Goal: Communication & Community: Participate in discussion

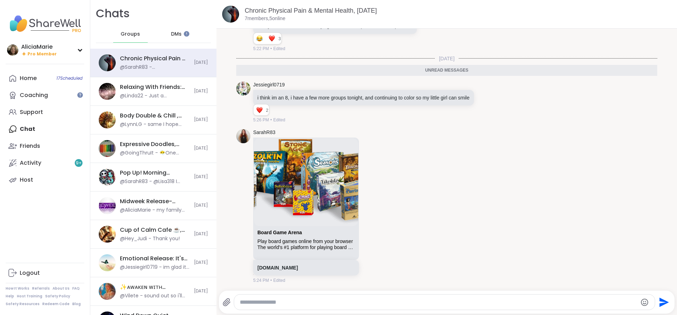
click at [175, 36] on span "DMs" at bounding box center [176, 34] width 11 height 7
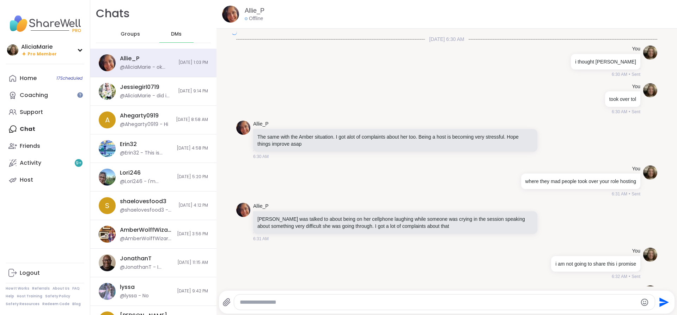
scroll to position [1446, 0]
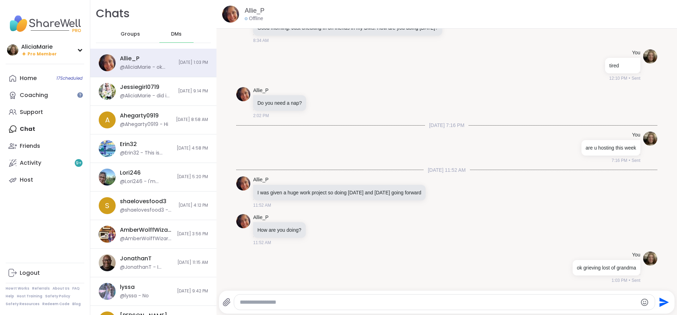
click at [121, 34] on span "Groups" at bounding box center [130, 34] width 19 height 7
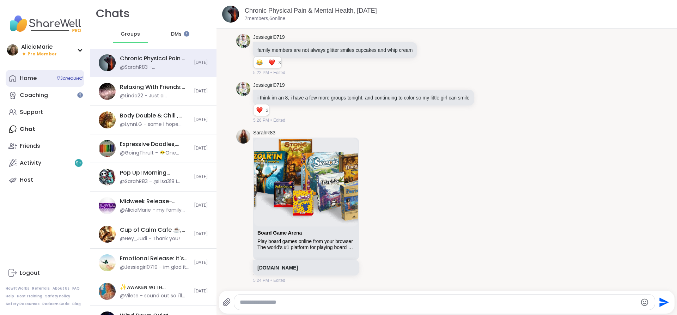
click at [59, 72] on link "Home 17 Scheduled" at bounding box center [45, 78] width 79 height 17
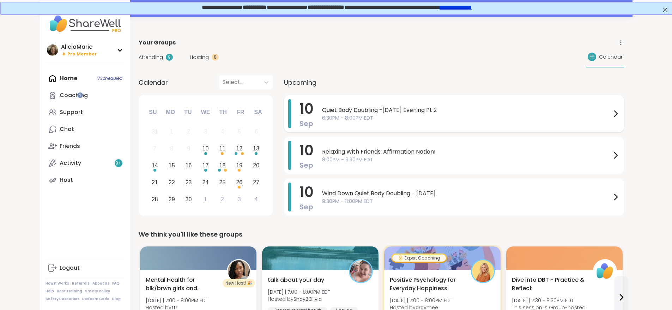
click at [340, 120] on span "6:30PM - 8:00PM EDT" at bounding box center [466, 117] width 289 height 7
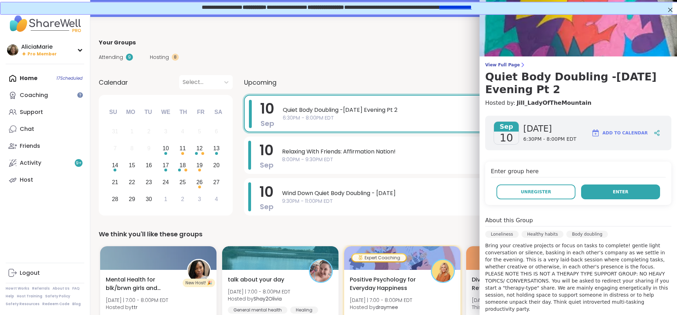
click at [588, 188] on button "Enter" at bounding box center [620, 191] width 79 height 15
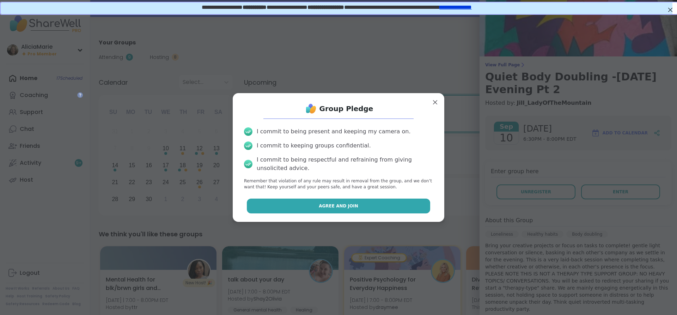
click at [390, 209] on button "Agree and Join" at bounding box center [339, 206] width 184 height 15
